Goal: Information Seeking & Learning: Learn about a topic

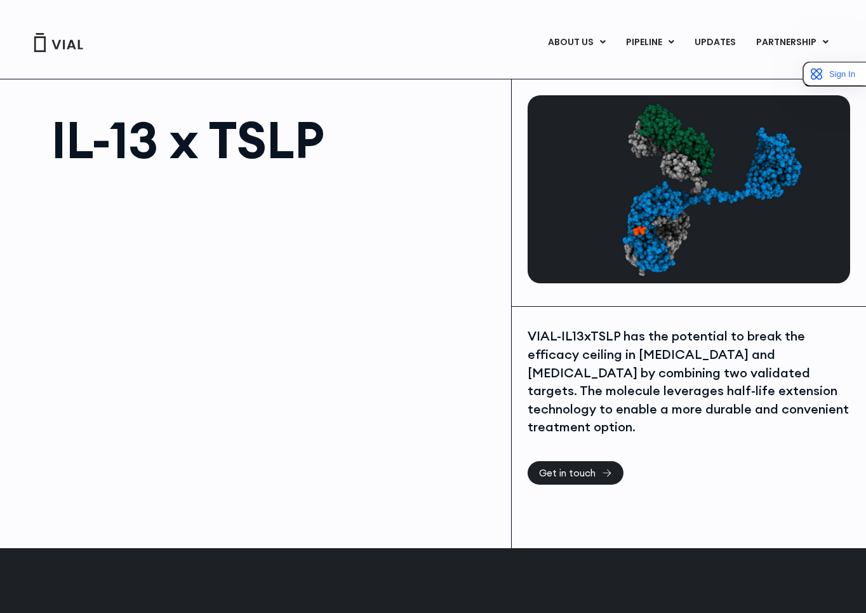
scroll to position [634, 0]
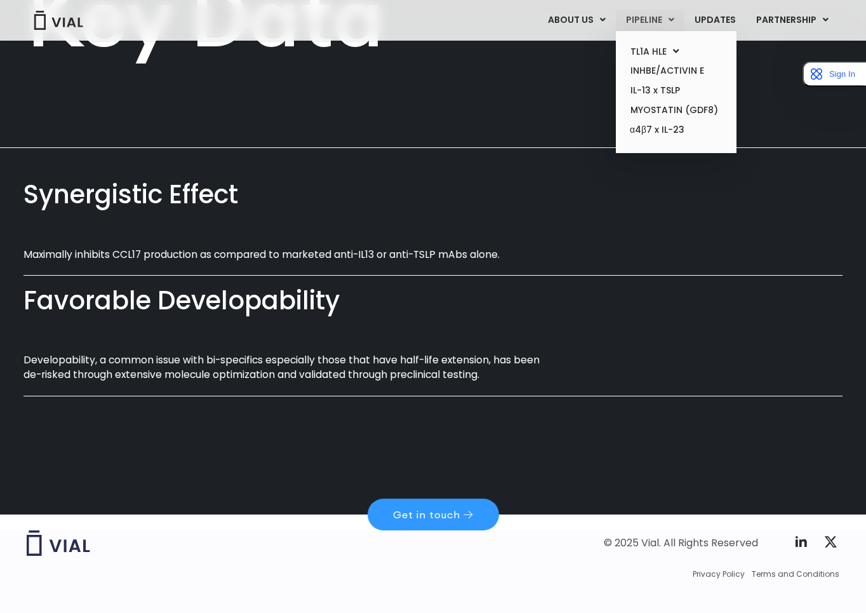
click at [635, 29] on link "PIPELINE" at bounding box center [650, 21] width 68 height 22
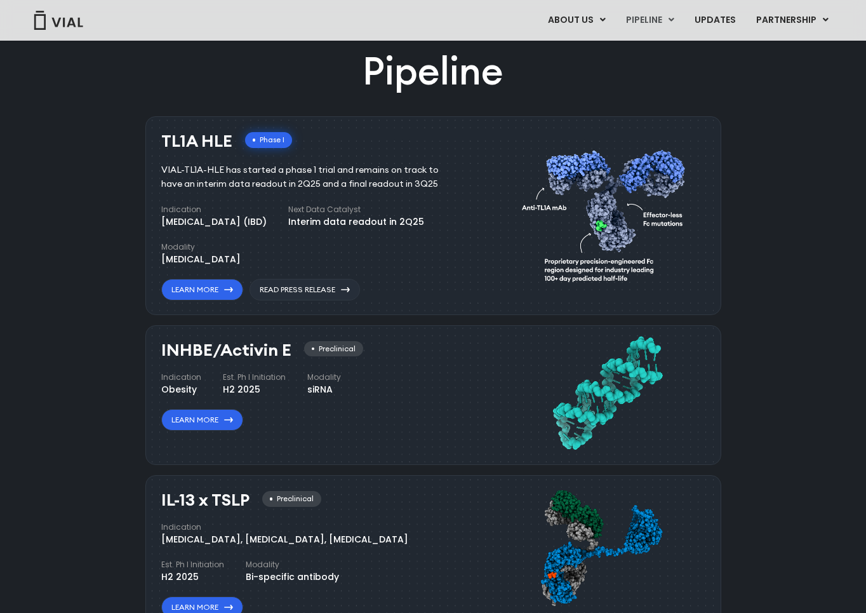
scroll to position [803, 0]
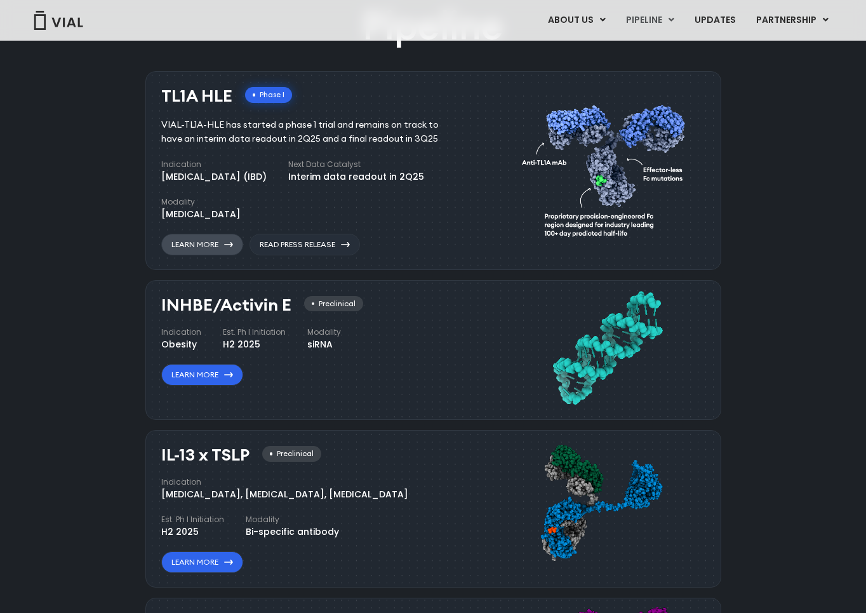
click at [205, 249] on link "Learn More" at bounding box center [202, 245] width 82 height 22
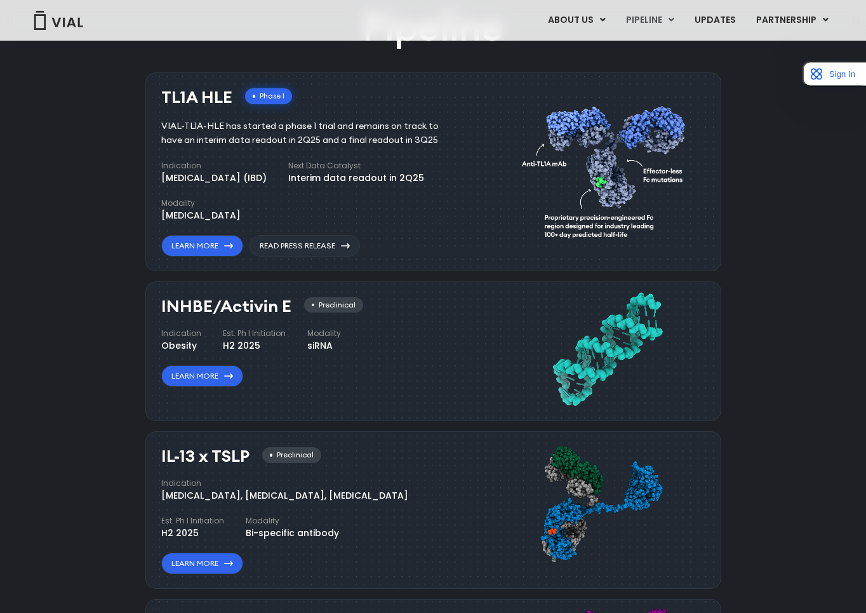
click at [164, 98] on h3 "TL1A HLE" at bounding box center [196, 97] width 71 height 18
copy div "TL1A HLE"
